Goal: Check status: Check status

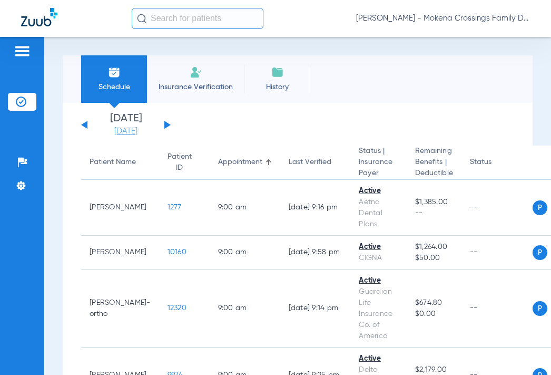
click at [135, 130] on link "[DATE]" at bounding box center [125, 131] width 63 height 11
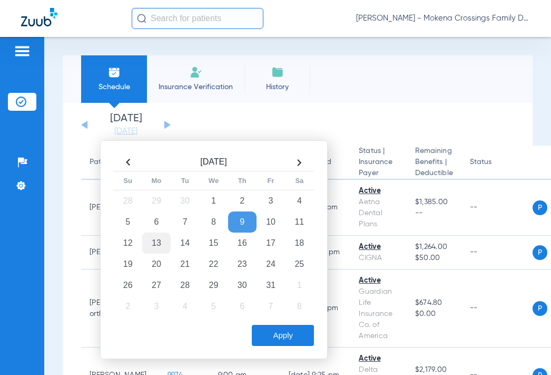
click at [151, 247] on td "13" at bounding box center [156, 242] width 28 height 21
click at [283, 338] on button "Apply" at bounding box center [283, 335] width 62 height 21
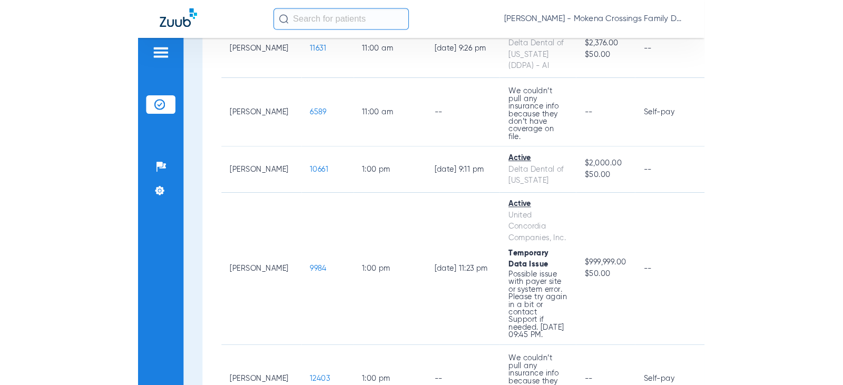
scroll to position [843, 0]
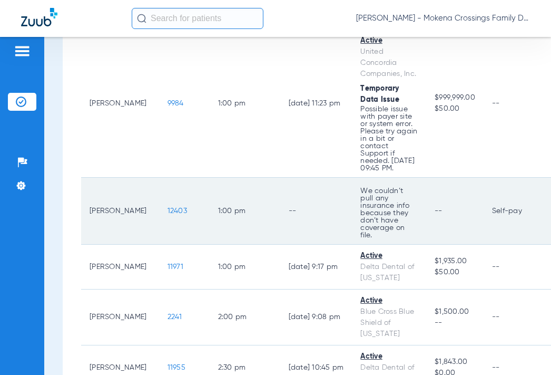
click at [168, 207] on span "12403" at bounding box center [178, 210] width 20 height 7
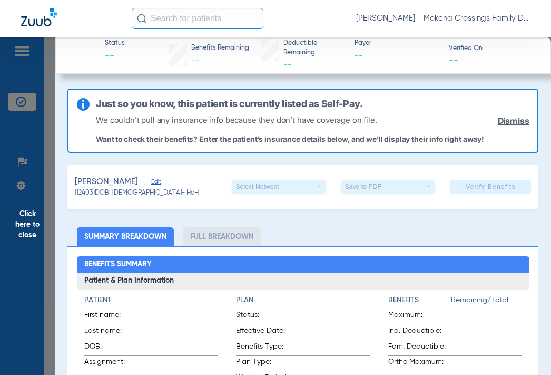
click at [52, 147] on span "Click here to close" at bounding box center [27, 224] width 55 height 375
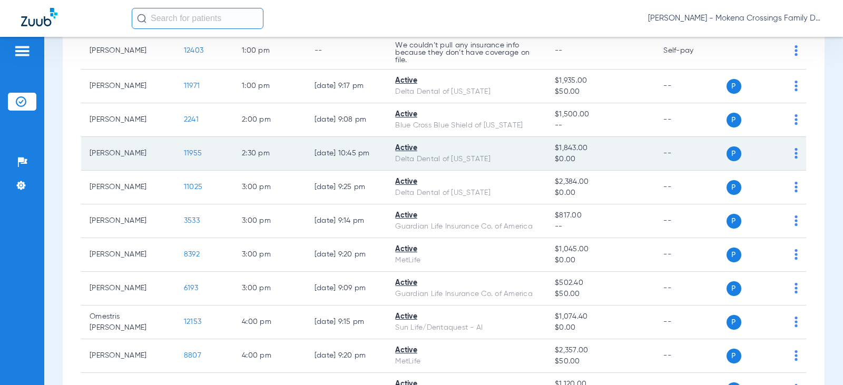
scroll to position [633, 0]
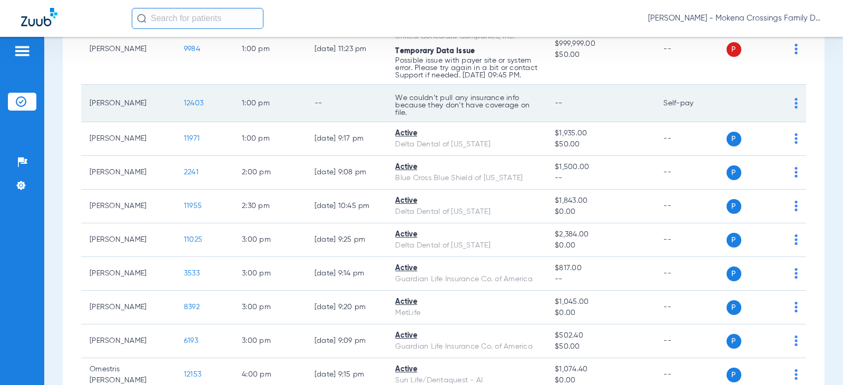
click at [551, 108] on img at bounding box center [796, 103] width 3 height 11
click at [368, 119] on div at bounding box center [421, 192] width 843 height 385
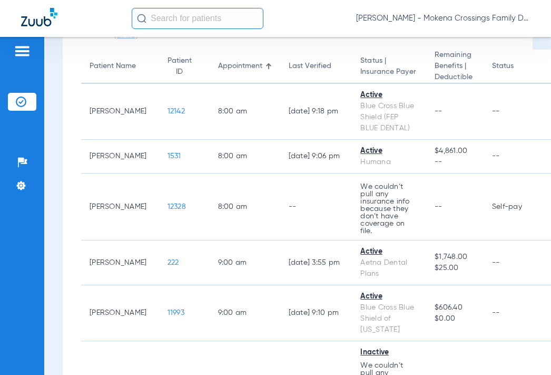
scroll to position [0, 0]
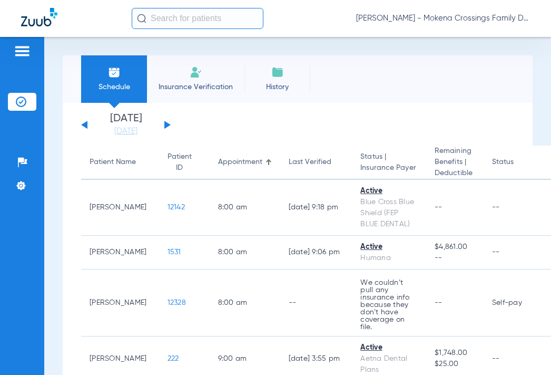
click at [167, 122] on div "[DATE] [DATE] [DATE] [DATE] [DATE] [DATE] [DATE] [DATE] [DATE] [DATE] [DATE] [D…" at bounding box center [126, 124] width 90 height 23
click at [168, 126] on button at bounding box center [167, 125] width 6 height 8
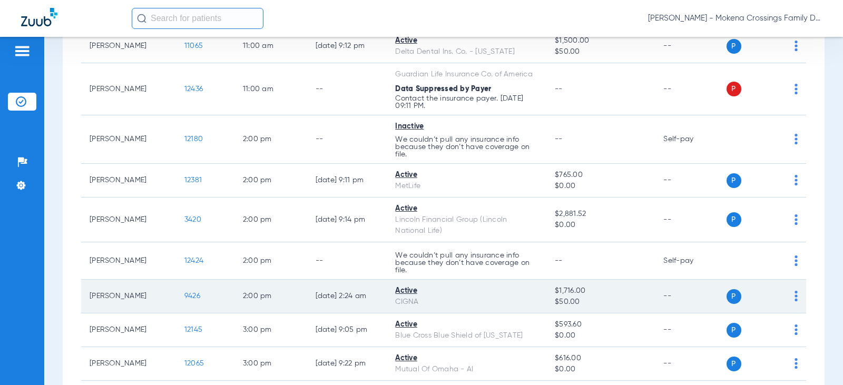
scroll to position [511, 0]
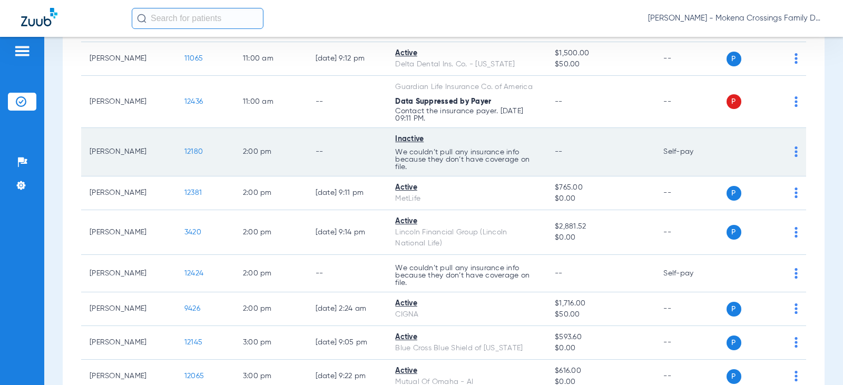
click at [185, 154] on span "12180" at bounding box center [194, 151] width 18 height 7
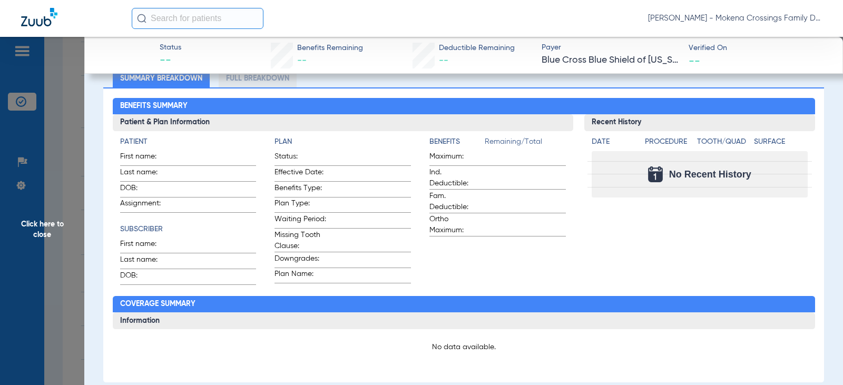
scroll to position [0, 0]
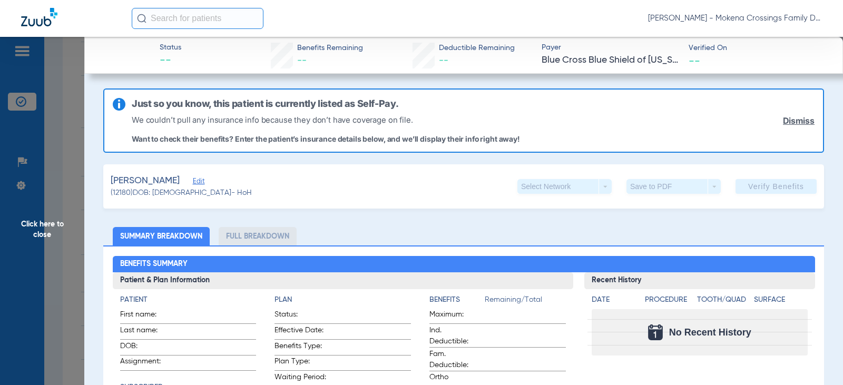
click at [340, 148] on div "Just so you know, this patient is currently listed as Self-Pay. We couldn’t pul…" at bounding box center [463, 121] width 721 height 64
click at [551, 186] on div "Save to PDF arrow_drop_down" at bounding box center [674, 186] width 94 height 15
click at [551, 189] on app-verify-button "Verify Benefits" at bounding box center [776, 186] width 81 height 15
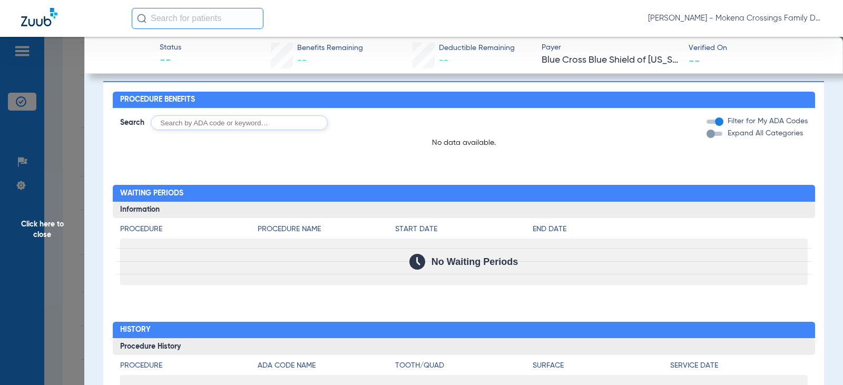
scroll to position [549, 0]
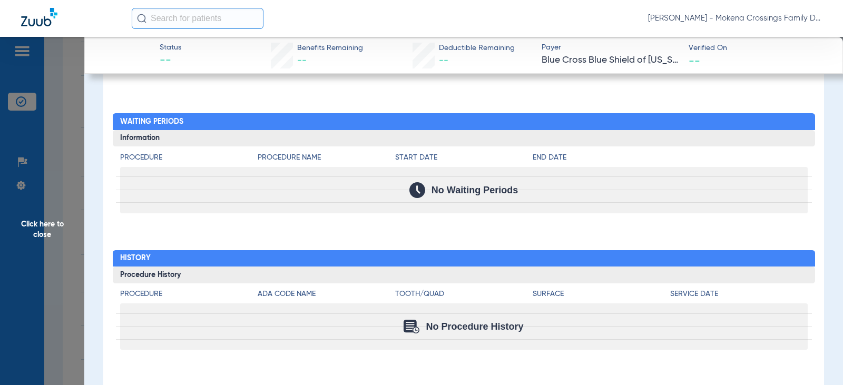
click at [64, 169] on span "Click here to close" at bounding box center [42, 229] width 84 height 385
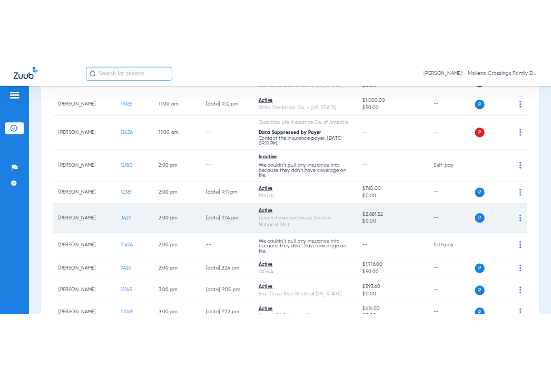
scroll to position [511, 0]
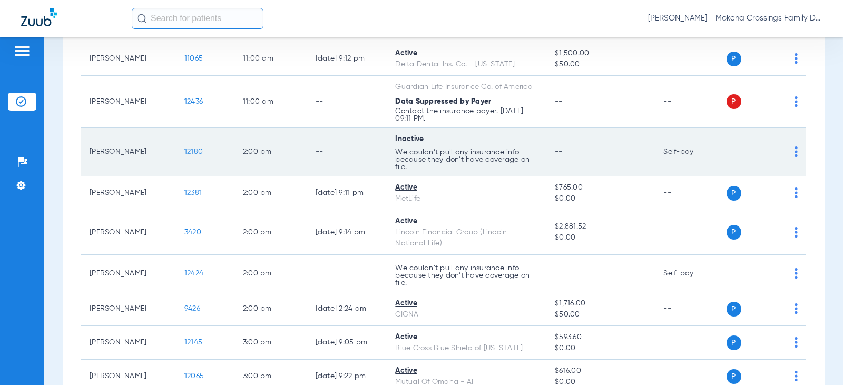
click at [467, 149] on p "We couldn’t pull any insurance info because they don’t have coverage on file." at bounding box center [466, 160] width 143 height 22
